Goal: Information Seeking & Learning: Learn about a topic

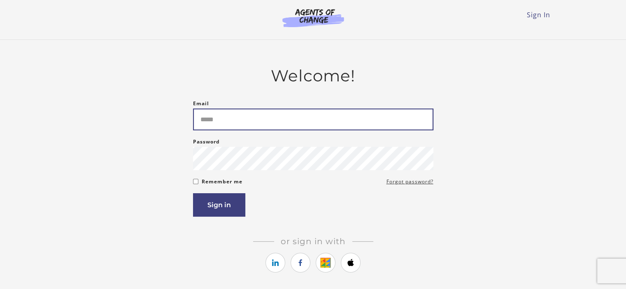
click at [232, 125] on input "Email" at bounding box center [313, 120] width 240 height 22
type input "*"
type input "**********"
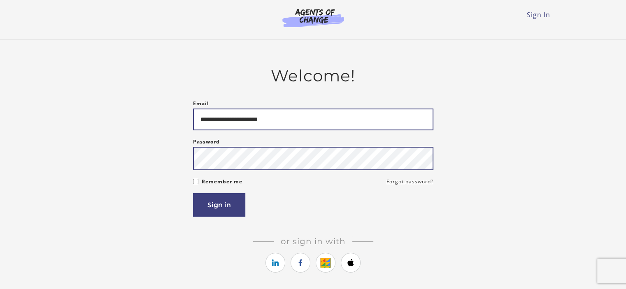
click at [193, 193] on button "Sign in" at bounding box center [219, 204] width 52 height 23
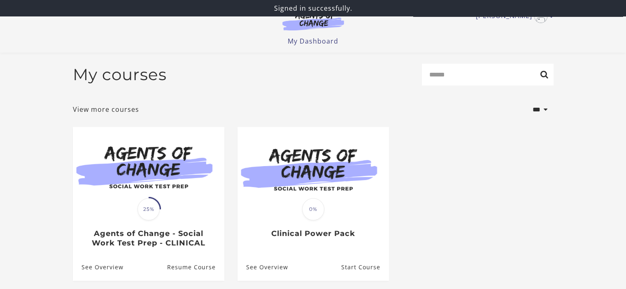
scroll to position [79, 0]
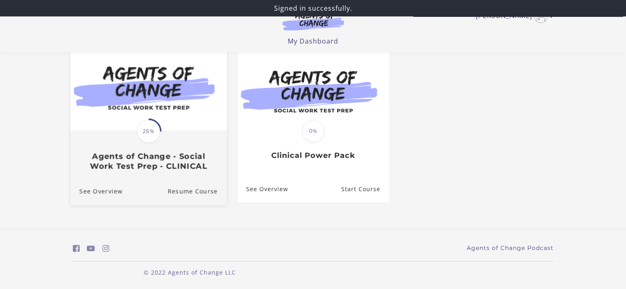
click at [150, 150] on div "Translation missing: en.liquid.partials.dashboard_course_card.progress_descript…" at bounding box center [148, 152] width 156 height 40
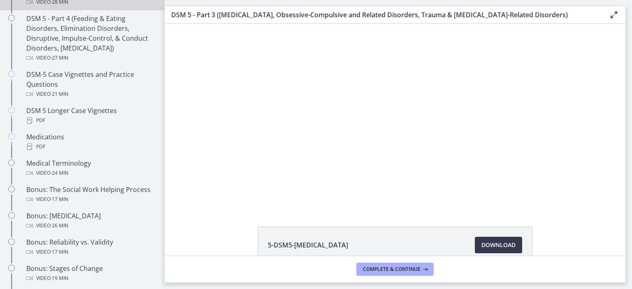
scroll to position [533, 0]
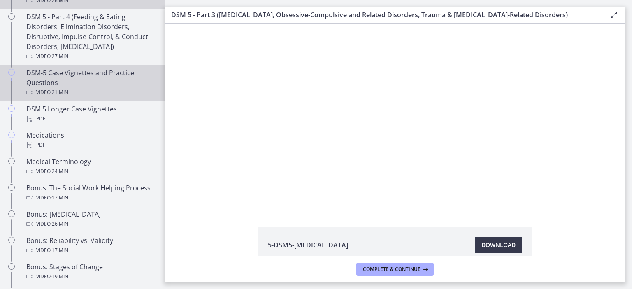
click at [65, 82] on div "DSM-5 Case Vignettes and Practice Questions Video · 21 min" at bounding box center [90, 83] width 128 height 30
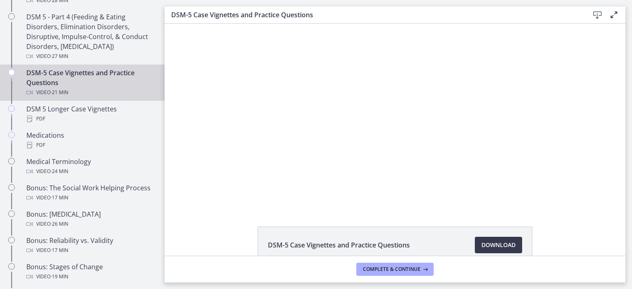
click at [594, 149] on div "Click for sound @keyframes VOLUME_SMALL_WAVE_FLASH { 0% { opacity: 0; } 33% { o…" at bounding box center [395, 116] width 461 height 184
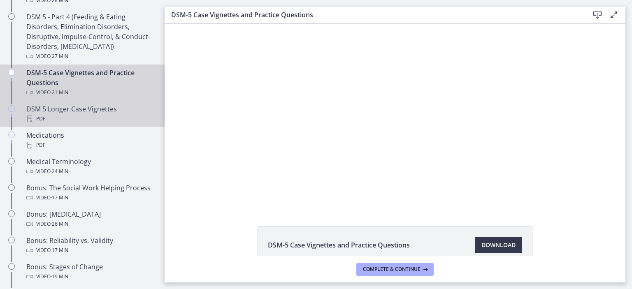
click at [68, 113] on div "DSM 5 Longer Case Vignettes PDF" at bounding box center [90, 114] width 128 height 20
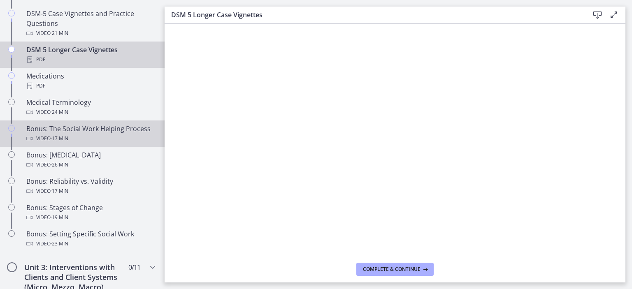
scroll to position [595, 0]
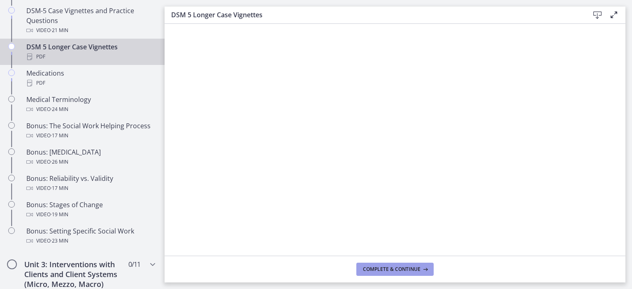
click at [407, 270] on span "Complete & continue" at bounding box center [392, 269] width 58 height 7
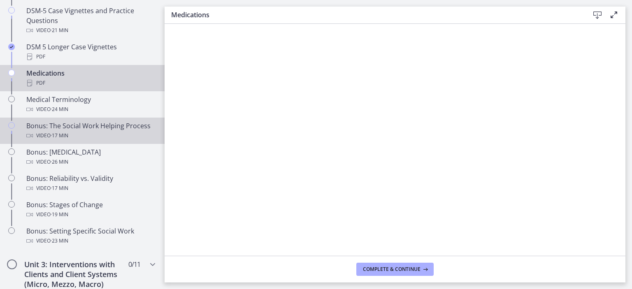
click at [70, 128] on div "Bonus: The Social Work Helping Process Video · 17 min" at bounding box center [90, 131] width 128 height 20
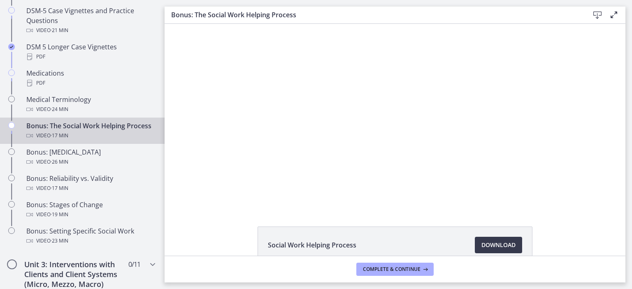
click at [600, 107] on div "Click for sound @keyframes VOLUME_SMALL_WAVE_FLASH { 0% { opacity: 0; } 33% { o…" at bounding box center [395, 116] width 461 height 184
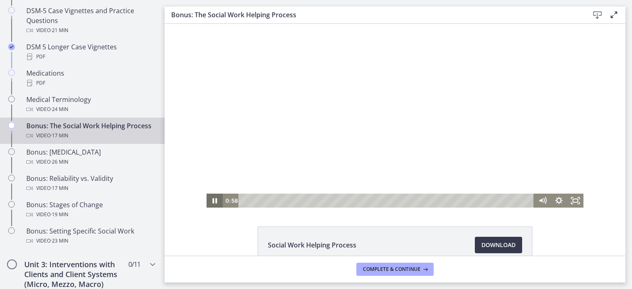
click at [209, 204] on icon "Pause" at bounding box center [215, 201] width 16 height 14
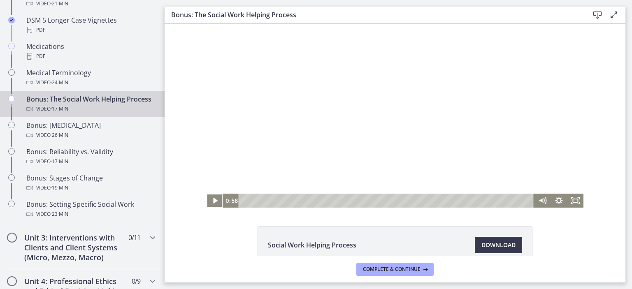
scroll to position [621, 0]
